Goal: Task Accomplishment & Management: Complete application form

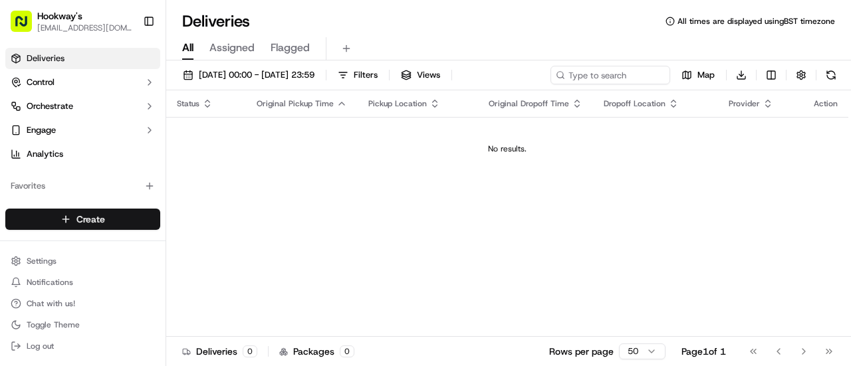
click at [92, 224] on html "Hookway's [EMAIL_ADDRESS][DOMAIN_NAME] Toggle Sidebar Deliveries Control Orches…" at bounding box center [425, 183] width 851 height 366
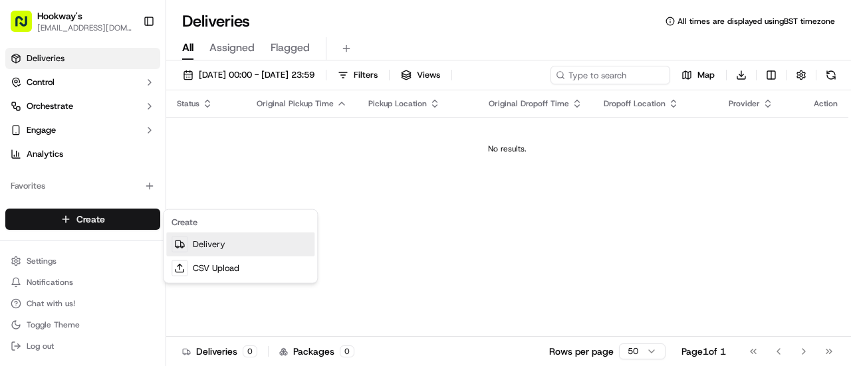
click at [211, 236] on link "Delivery" at bounding box center [240, 245] width 148 height 24
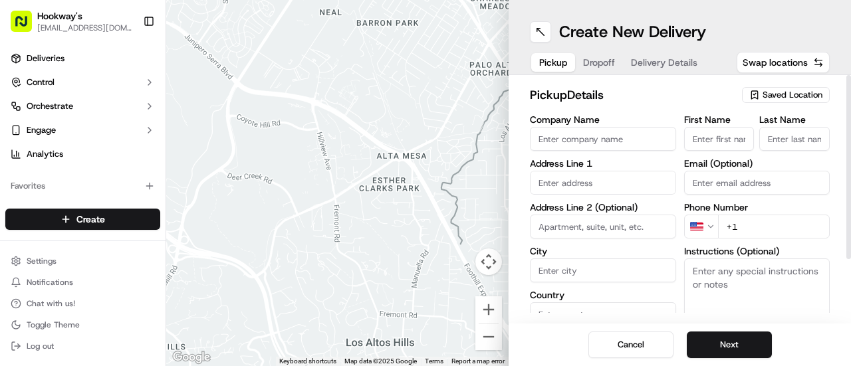
click at [783, 94] on span "Saved Location" at bounding box center [792, 95] width 60 height 12
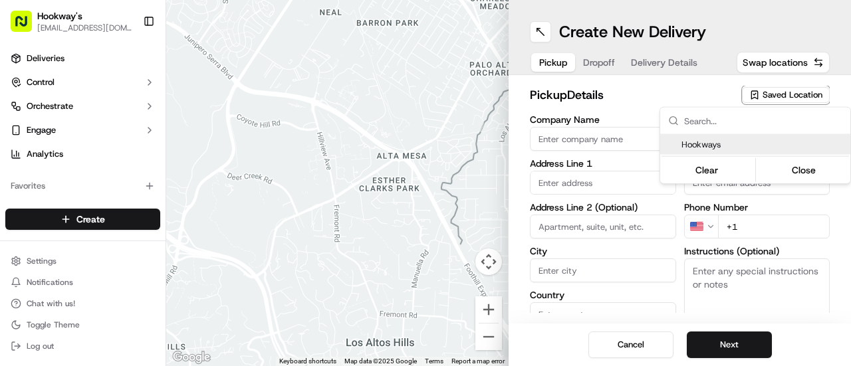
click at [707, 148] on span "Hookways" at bounding box center [763, 145] width 164 height 12
type input "Hookways"
type input "7 The Minories"
type input "[GEOGRAPHIC_DATA]"
type input "GB"
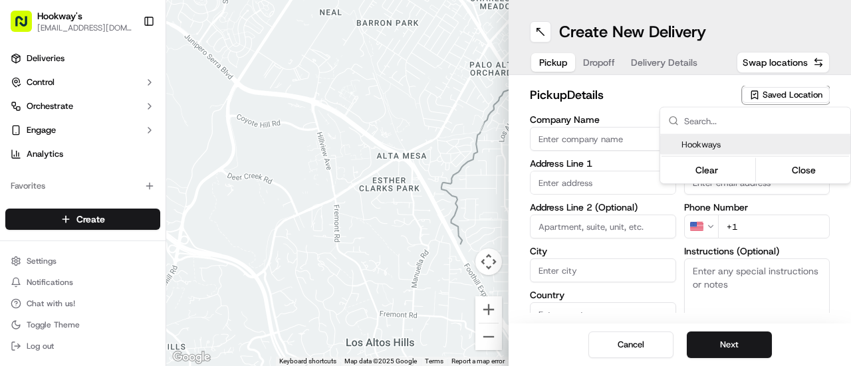
type input "[GEOGRAPHIC_DATA]"
type input "B4 6AG"
type input "Mark"
type input "Hookway"
type input "[EMAIL_ADDRESS][DOMAIN_NAME]"
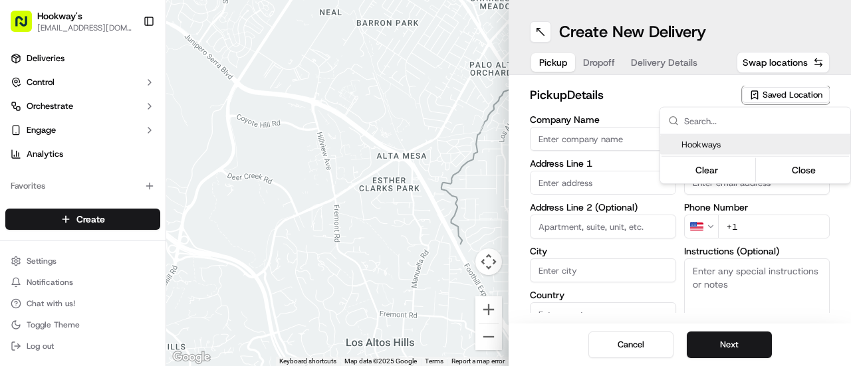
type input "[PHONE_NUMBER]"
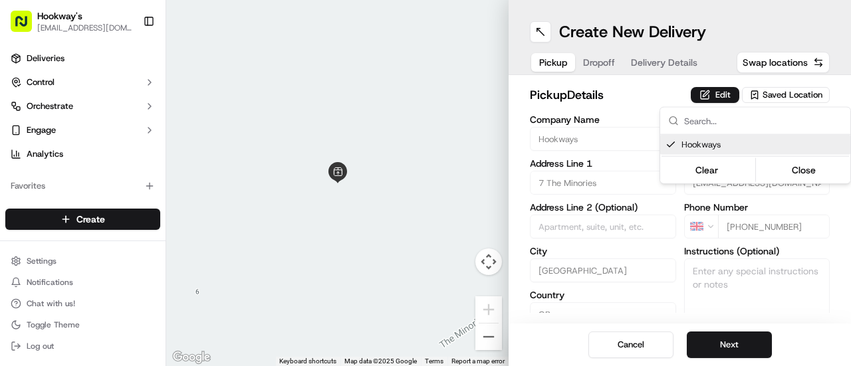
click at [731, 334] on html "Hookway's [EMAIL_ADDRESS][DOMAIN_NAME] Toggle Sidebar Deliveries Control Orches…" at bounding box center [425, 183] width 851 height 366
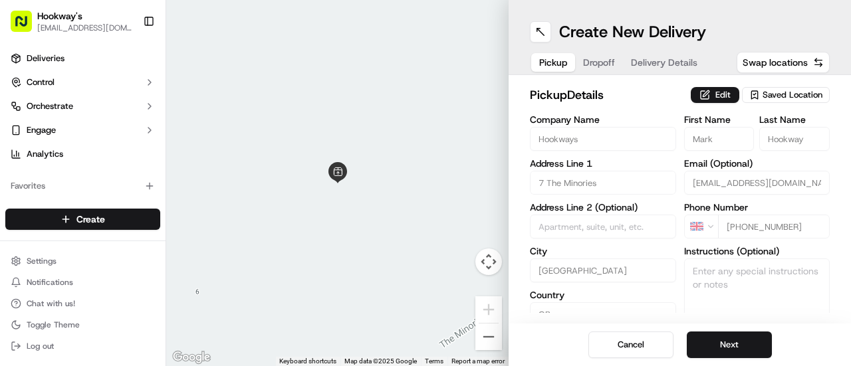
click at [731, 334] on button "Next" at bounding box center [729, 345] width 85 height 27
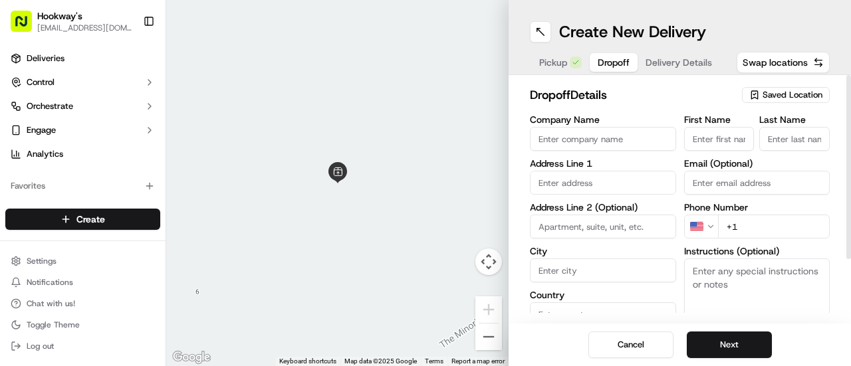
click at [787, 92] on span "Saved Location" at bounding box center [792, 95] width 60 height 12
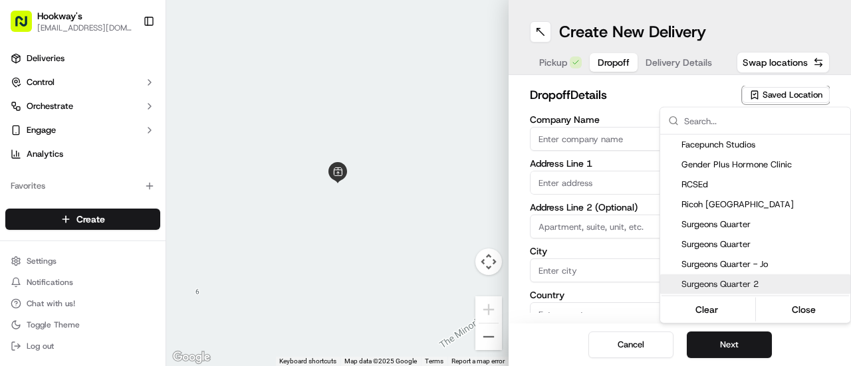
click at [731, 275] on div "Surgeons Quarter 2" at bounding box center [755, 285] width 190 height 20
type input "Surgeons Quarter 2"
type input "[STREET_ADDRESS]"
type input "[GEOGRAPHIC_DATA]"
type input "GB"
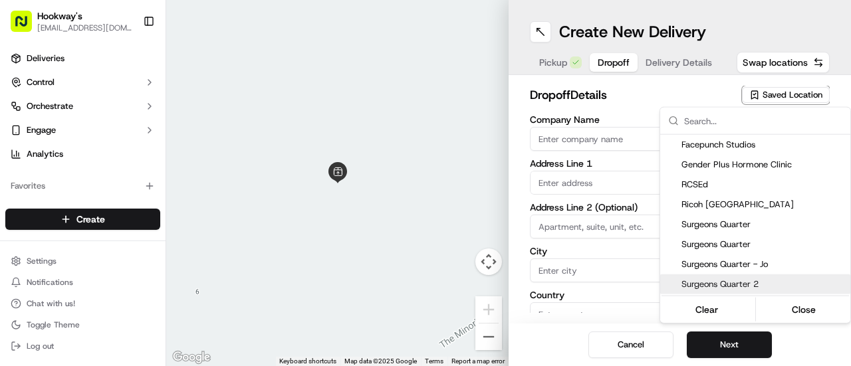
type input "[GEOGRAPHIC_DATA]"
type input "B5 5NR"
type input "[PERSON_NAME]"
type input "[EMAIL_ADDRESS][DOMAIN_NAME]"
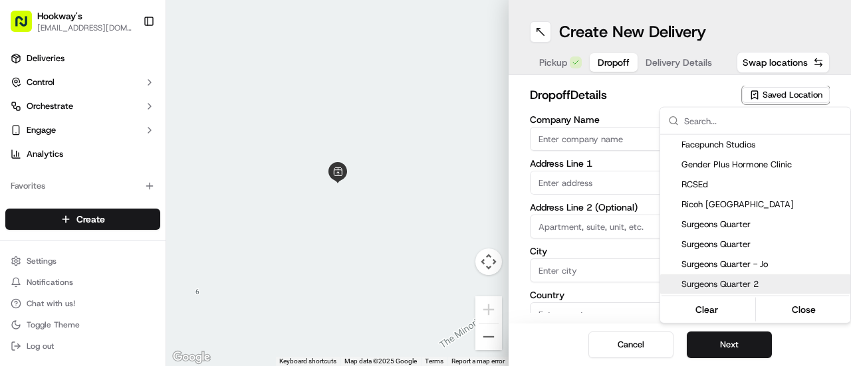
type input "[PHONE_NUMBER]"
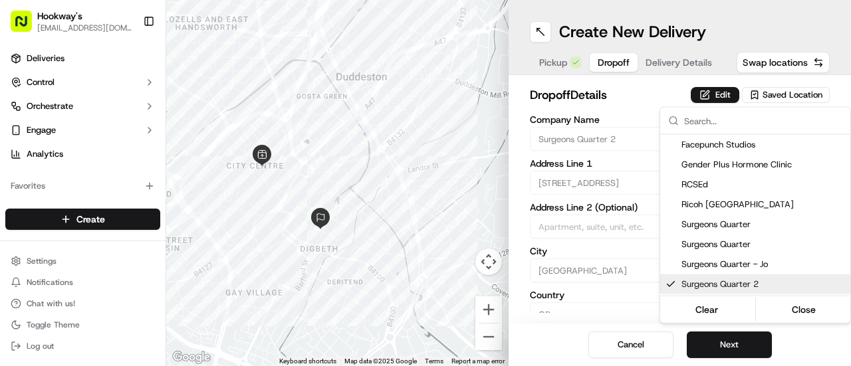
click at [721, 350] on html "Hookway's [EMAIL_ADDRESS][DOMAIN_NAME] Toggle Sidebar Deliveries Control Orches…" at bounding box center [425, 183] width 851 height 366
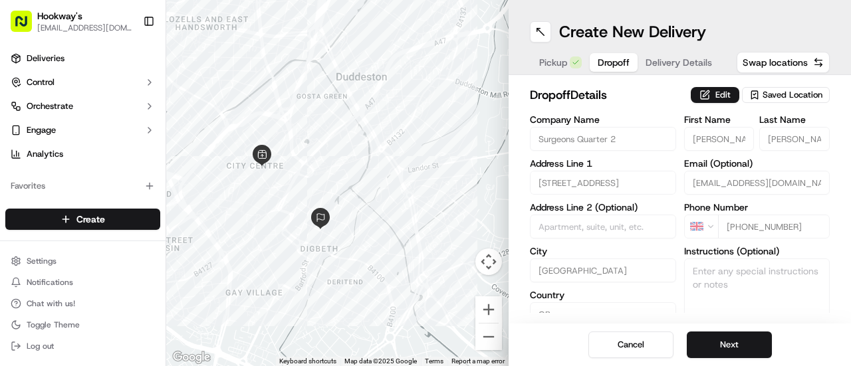
click at [721, 350] on button "Next" at bounding box center [729, 345] width 85 height 27
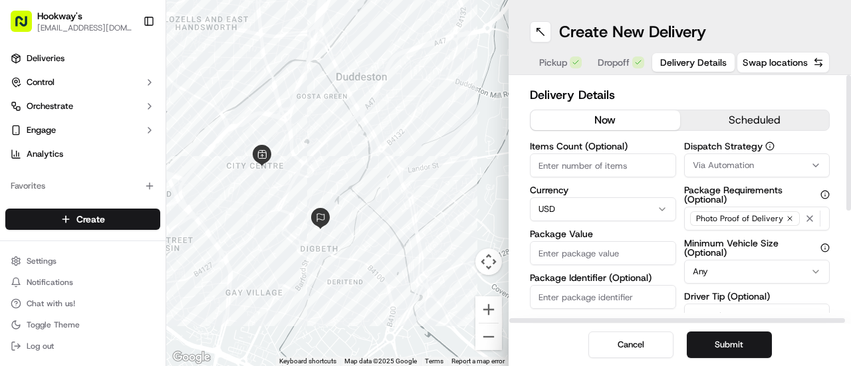
click at [744, 118] on button "scheduled" at bounding box center [755, 120] width 150 height 20
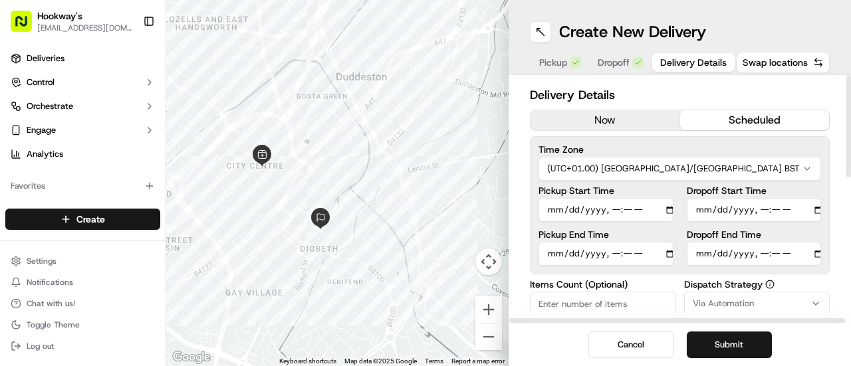
click at [656, 207] on input "Pickup Start Time" at bounding box center [605, 210] width 135 height 24
type input "[DATE]T11:00"
click at [823, 82] on div "Delivery Details now scheduled Time Zone (UTC+01.00) [GEOGRAPHIC_DATA]/[GEOGRAP…" at bounding box center [680, 199] width 342 height 249
click at [651, 255] on input "Pickup End Time" at bounding box center [605, 254] width 135 height 24
click at [808, 156] on html "Hookway's [EMAIL_ADDRESS][DOMAIN_NAME] Toggle Sidebar Deliveries Control Orches…" at bounding box center [425, 183] width 851 height 366
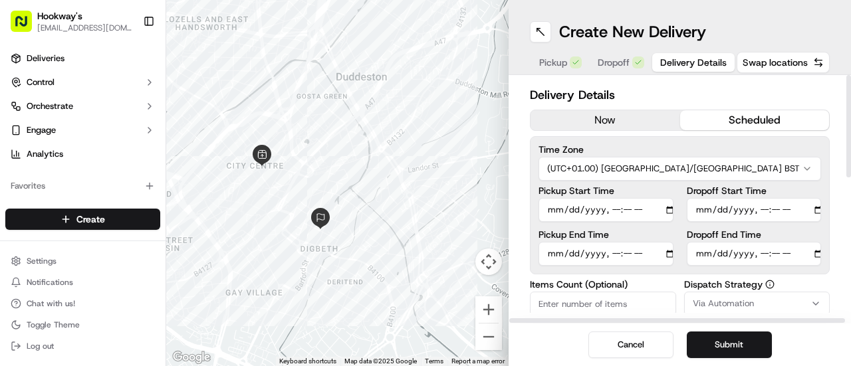
type input "[DATE]T11:10"
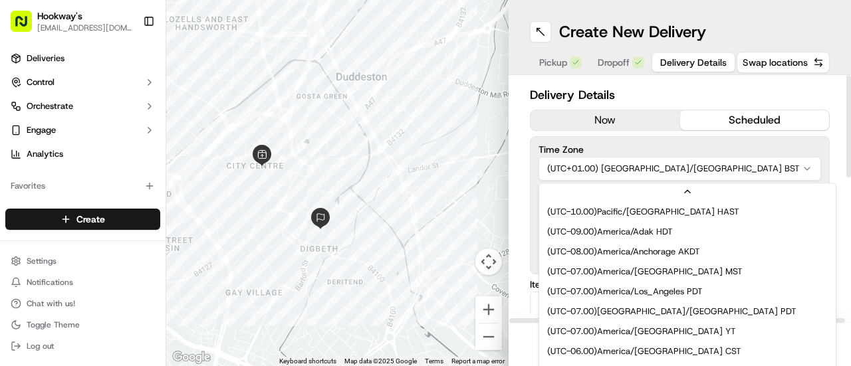
scroll to position [219, 0]
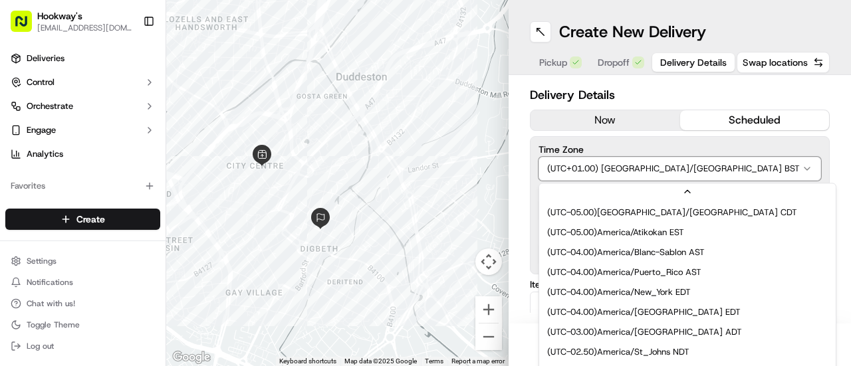
click at [799, 140] on html "Hookway's [EMAIL_ADDRESS][DOMAIN_NAME] Toggle Sidebar Deliveries Control Orches…" at bounding box center [425, 183] width 851 height 366
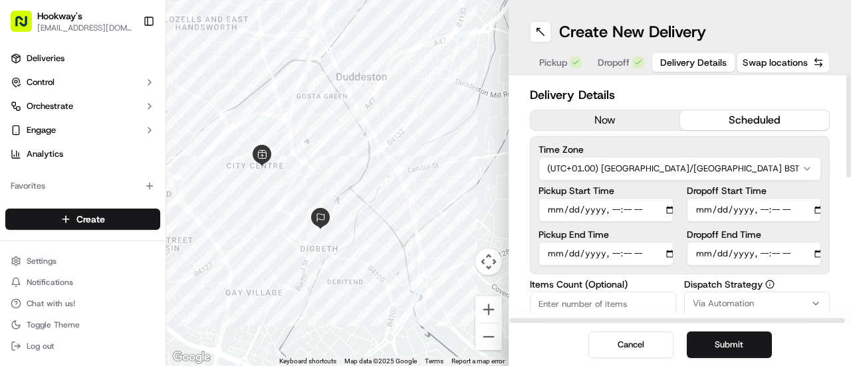
click at [803, 211] on input "Dropoff Start Time" at bounding box center [754, 210] width 135 height 24
type input "[DATE]T11:20"
click at [836, 191] on div "Delivery Details now scheduled Time Zone (UTC+01.00) [GEOGRAPHIC_DATA]/[GEOGRAP…" at bounding box center [680, 199] width 342 height 249
click at [806, 253] on input "Dropoff End Time" at bounding box center [754, 254] width 135 height 24
type input "[DATE]T11:30"
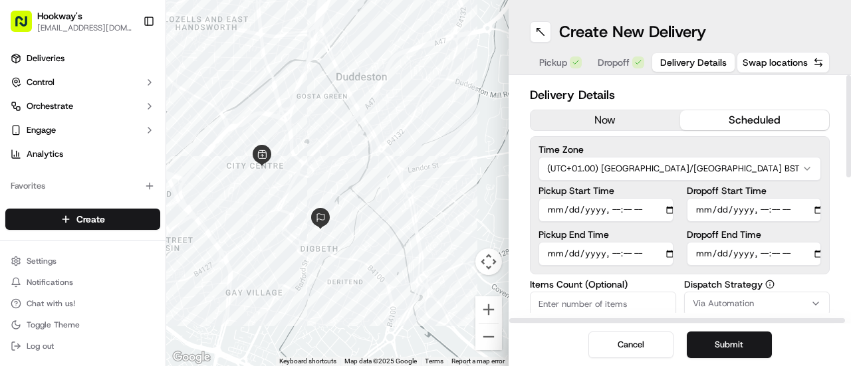
click at [834, 94] on div "Delivery Details now scheduled Time Zone (UTC+01.00) [GEOGRAPHIC_DATA]/[GEOGRAP…" at bounding box center [680, 199] width 342 height 249
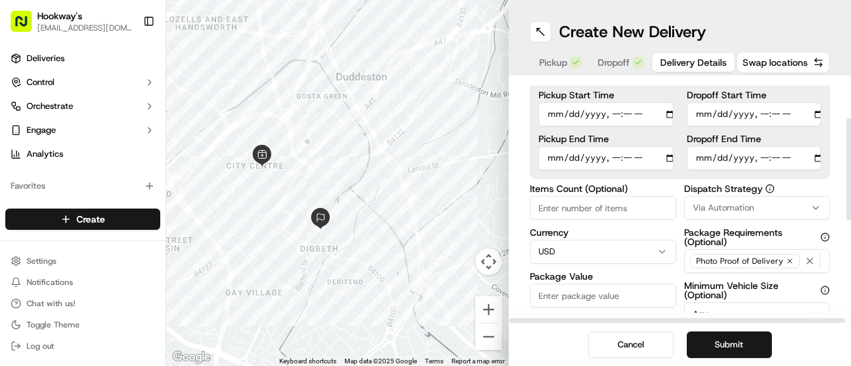
scroll to position [125, 0]
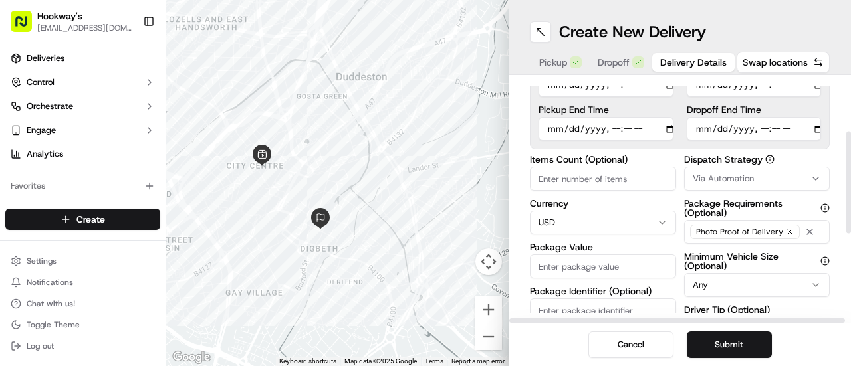
drag, startPoint x: 850, startPoint y: 128, endPoint x: 844, endPoint y: 168, distance: 40.3
click at [846, 168] on div at bounding box center [848, 183] width 5 height 102
click at [796, 177] on div "Via Automation" at bounding box center [757, 179] width 140 height 12
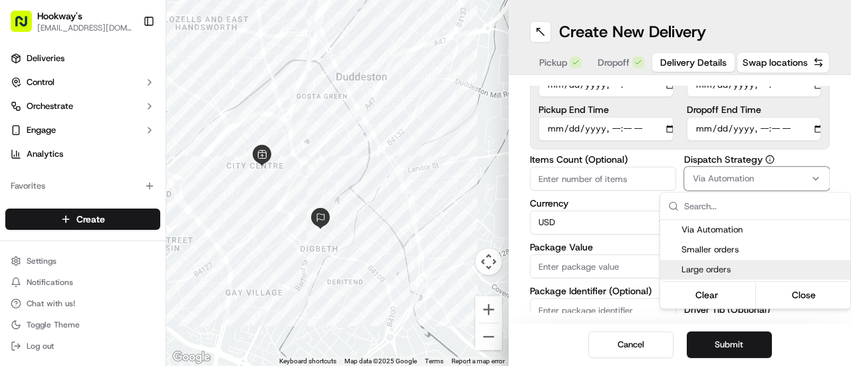
click at [719, 271] on span "Large orders" at bounding box center [763, 270] width 164 height 12
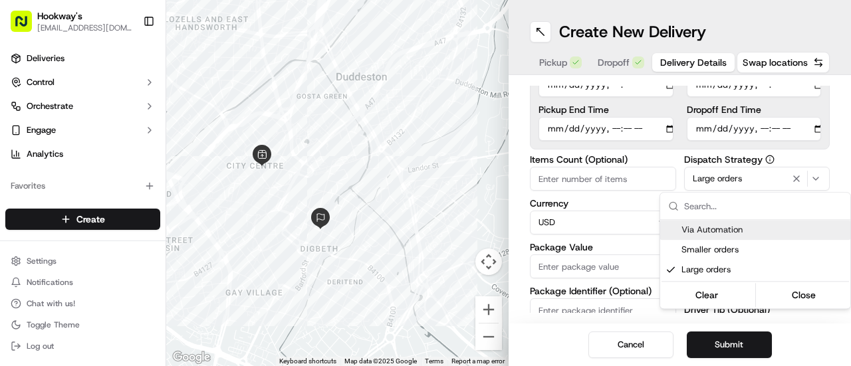
click at [847, 120] on html "Hookway's [EMAIL_ADDRESS][DOMAIN_NAME] Toggle Sidebar Deliveries Control Orches…" at bounding box center [425, 183] width 851 height 366
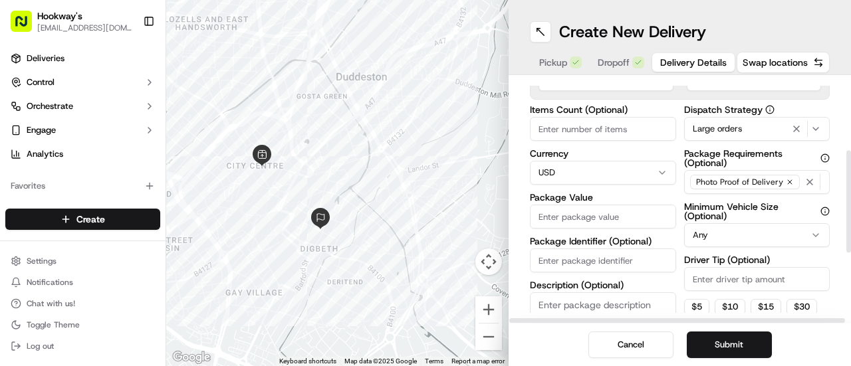
scroll to position [177, 0]
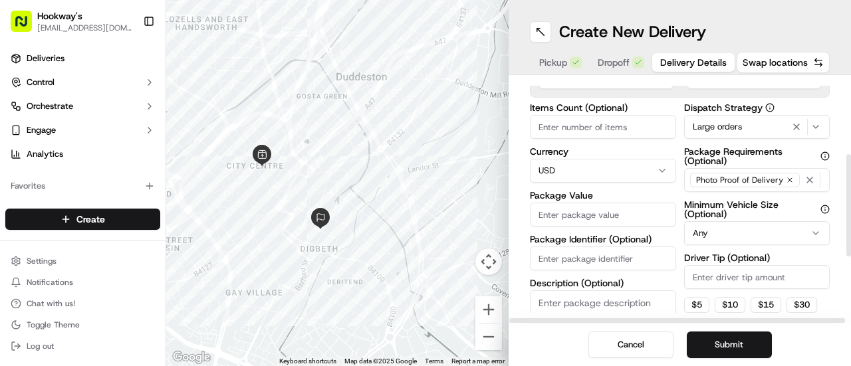
drag, startPoint x: 850, startPoint y: 133, endPoint x: 848, endPoint y: 156, distance: 23.4
click at [848, 156] on div at bounding box center [848, 205] width 5 height 102
click at [622, 172] on html "Hookway's [EMAIL_ADDRESS][DOMAIN_NAME] Toggle Sidebar Deliveries Control Orches…" at bounding box center [425, 183] width 851 height 366
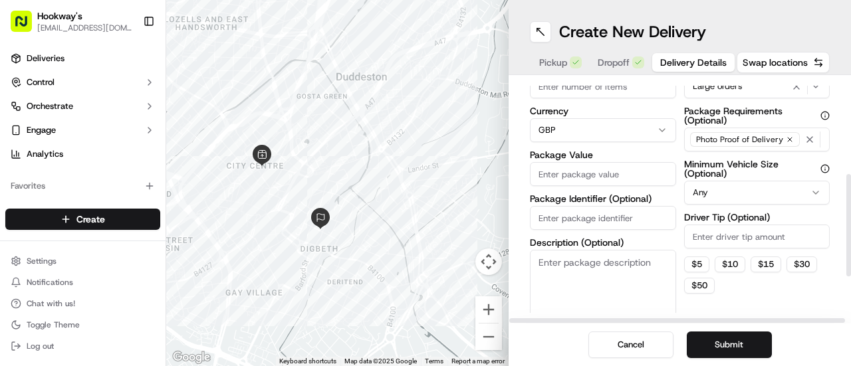
scroll to position [221, 0]
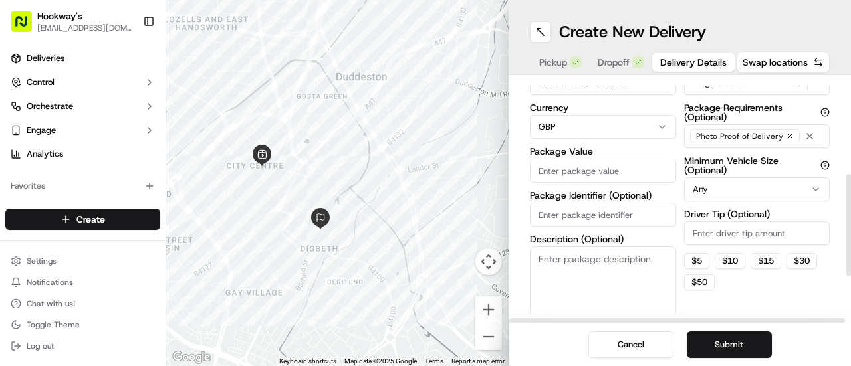
drag, startPoint x: 850, startPoint y: 166, endPoint x: 849, endPoint y: 186, distance: 20.0
click at [849, 186] on div at bounding box center [848, 225] width 5 height 102
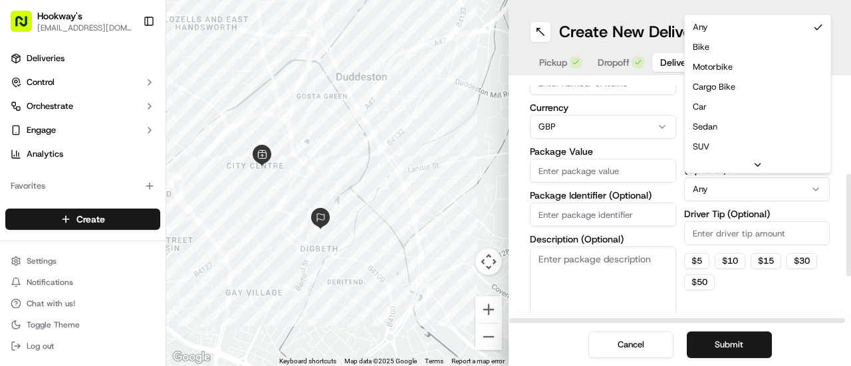
click at [772, 186] on html "Hookway's [EMAIL_ADDRESS][DOMAIN_NAME] Toggle Sidebar Deliveries Control Orches…" at bounding box center [425, 183] width 851 height 366
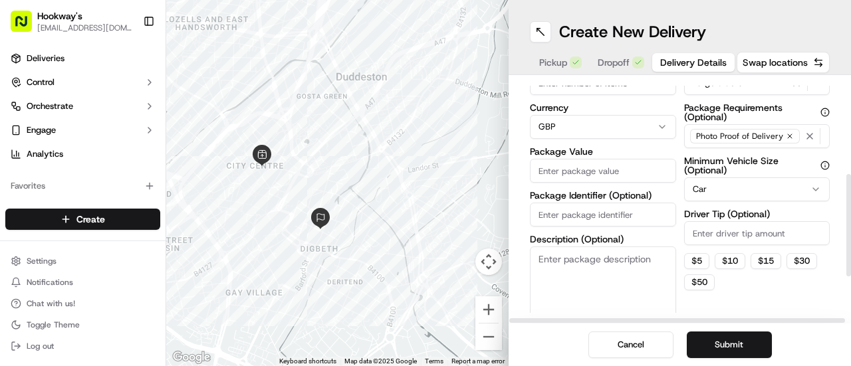
click at [733, 229] on input "Driver Tip (Optional)" at bounding box center [757, 233] width 146 height 24
type input "3"
click at [850, 209] on div at bounding box center [848, 225] width 5 height 102
click at [726, 229] on input "3" at bounding box center [757, 233] width 146 height 24
type input "5"
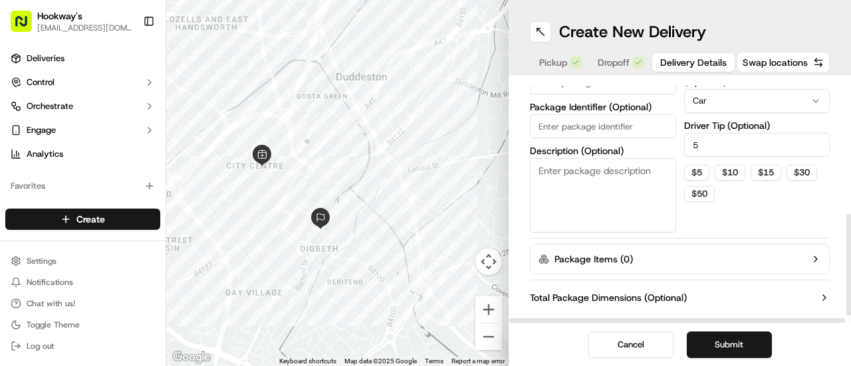
scroll to position [328, 0]
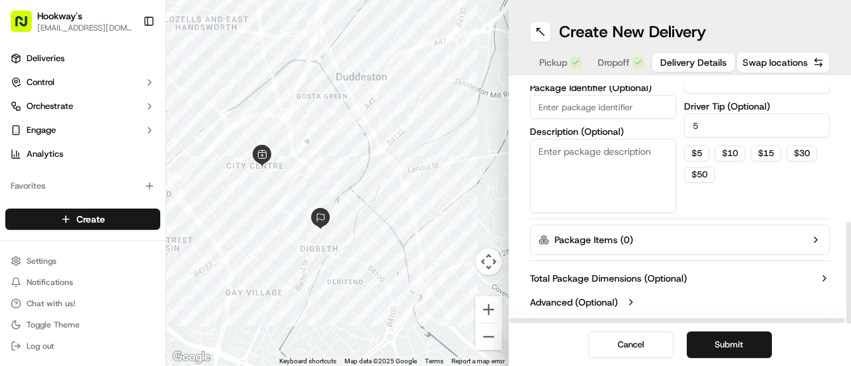
drag, startPoint x: 850, startPoint y: 205, endPoint x: 850, endPoint y: 285, distance: 79.8
click at [850, 285] on div at bounding box center [848, 273] width 5 height 102
click at [737, 352] on button "Submit" at bounding box center [729, 345] width 85 height 27
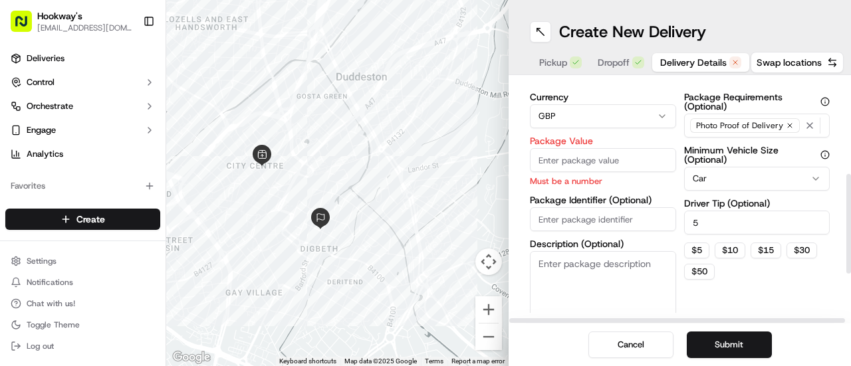
scroll to position [227, 0]
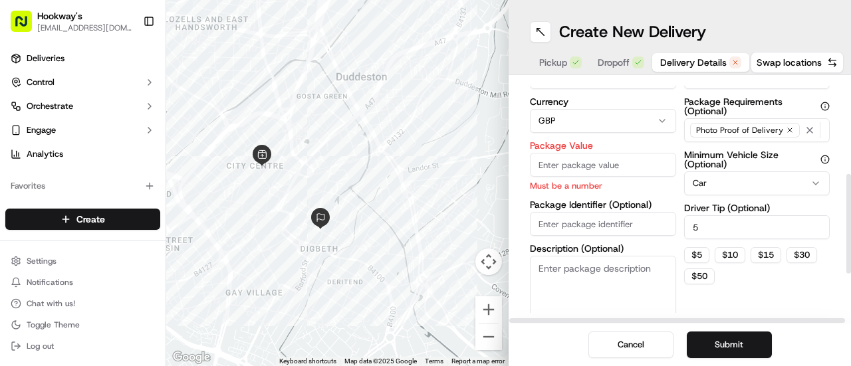
drag, startPoint x: 850, startPoint y: 260, endPoint x: 845, endPoint y: 209, distance: 51.5
click at [846, 209] on div at bounding box center [848, 224] width 5 height 100
click at [578, 166] on input "Package Value" at bounding box center [603, 165] width 146 height 24
type input "150"
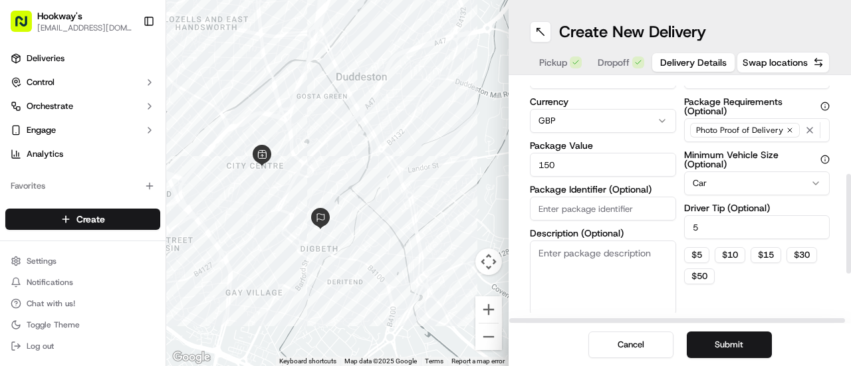
click at [836, 289] on div "Delivery Details now scheduled Time Zone (UTC+01.00) [GEOGRAPHIC_DATA]/[GEOGRAP…" at bounding box center [680, 199] width 342 height 249
click at [739, 337] on button "Submit" at bounding box center [729, 345] width 85 height 27
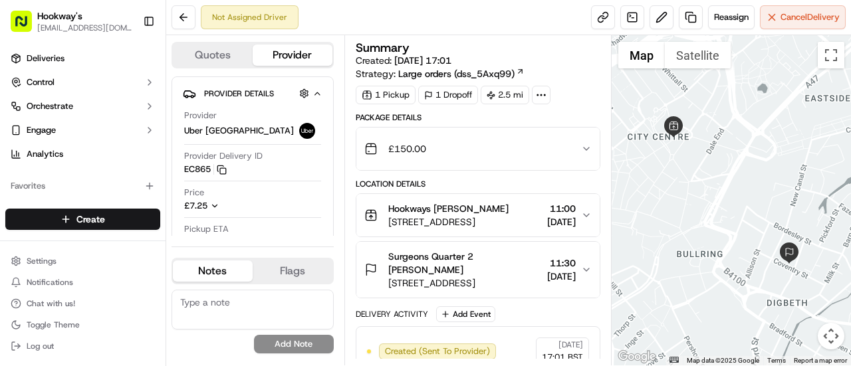
click at [586, 146] on icon "button" at bounding box center [586, 149] width 11 height 11
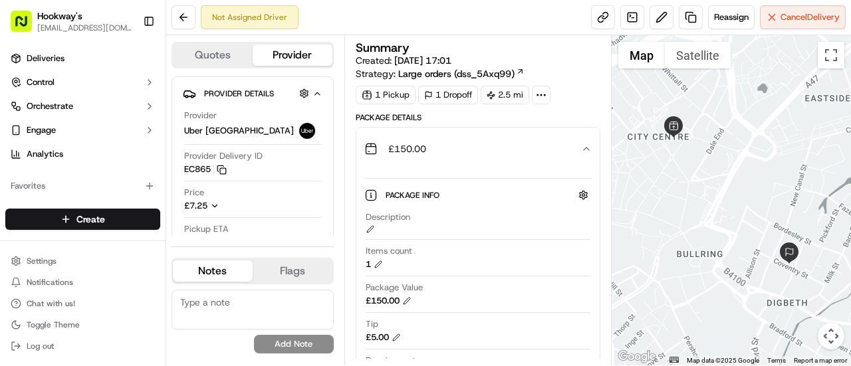
click at [586, 146] on icon "button" at bounding box center [586, 149] width 11 height 11
